Goal: Navigation & Orientation: Find specific page/section

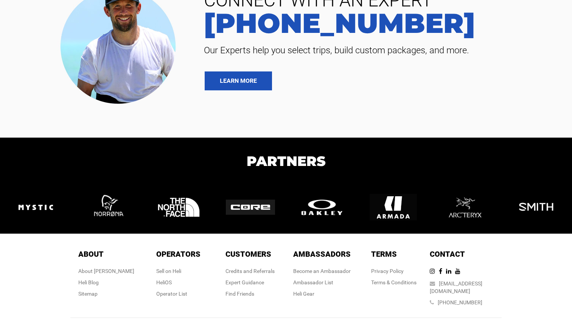
scroll to position [1736, 0]
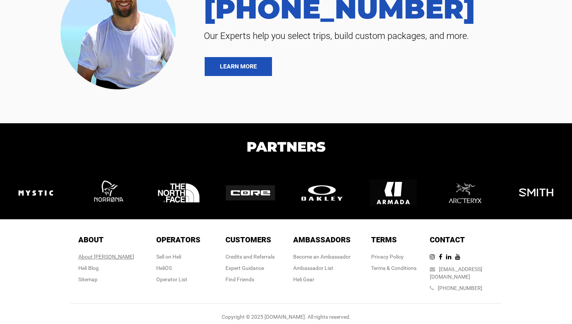
click at [114, 257] on div "About [PERSON_NAME]" at bounding box center [106, 257] width 56 height 8
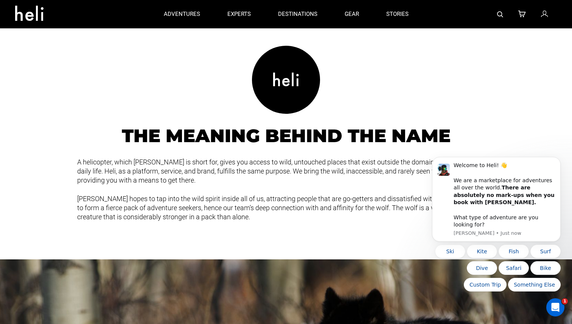
click at [294, 256] on div "[PERSON_NAME] hopes to tap into the wild spirit inside all of us, attracting pe…" at bounding box center [286, 226] width 572 height 65
click at [554, 312] on div "Open Intercom Messenger" at bounding box center [553, 306] width 25 height 25
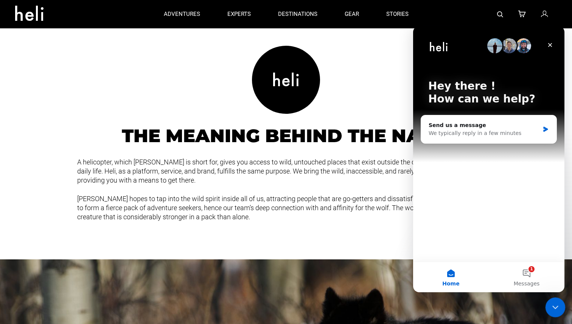
click at [554, 312] on div "Close Intercom Messenger" at bounding box center [554, 306] width 18 height 18
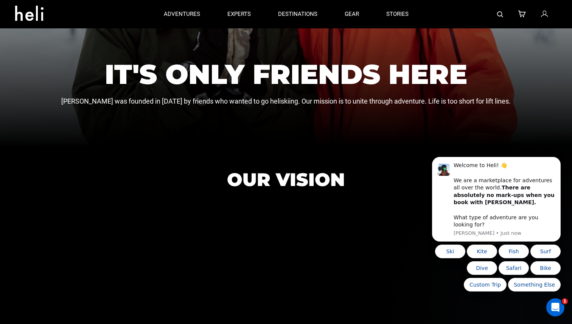
scroll to position [148, 0]
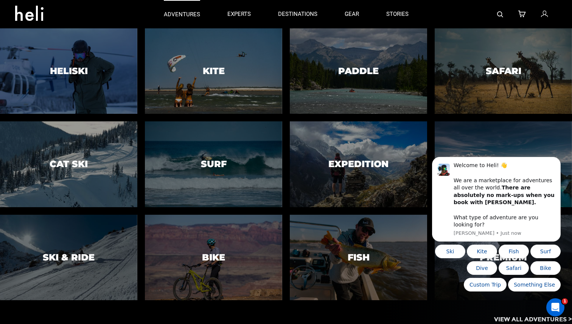
click at [178, 17] on p "adventures" at bounding box center [182, 15] width 36 height 8
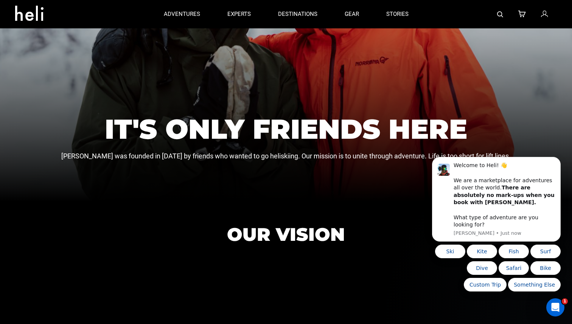
click at [32, 10] on icon at bounding box center [32, 11] width 34 height 12
